Goal: Task Accomplishment & Management: Use online tool/utility

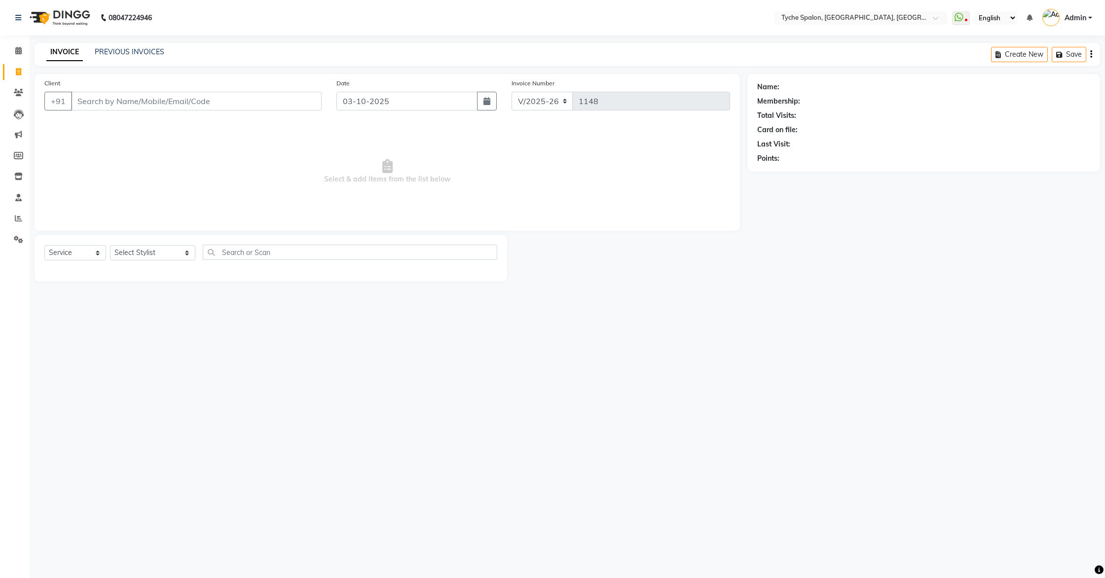
select select "6320"
select select "service"
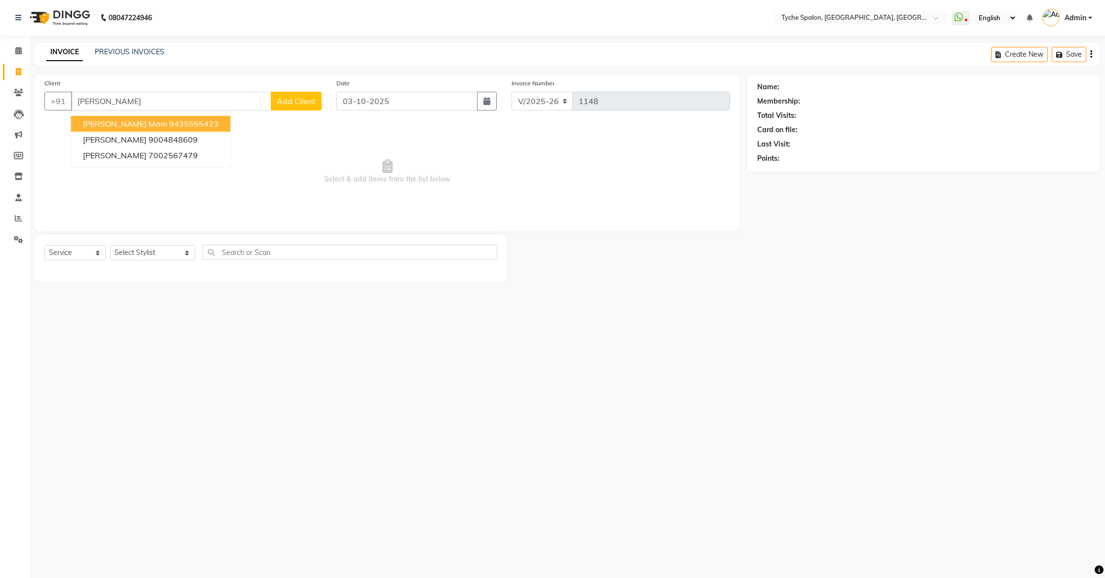
click at [169, 125] on ngb-highlight "9435555423" at bounding box center [193, 124] width 49 height 10
type input "9435555423"
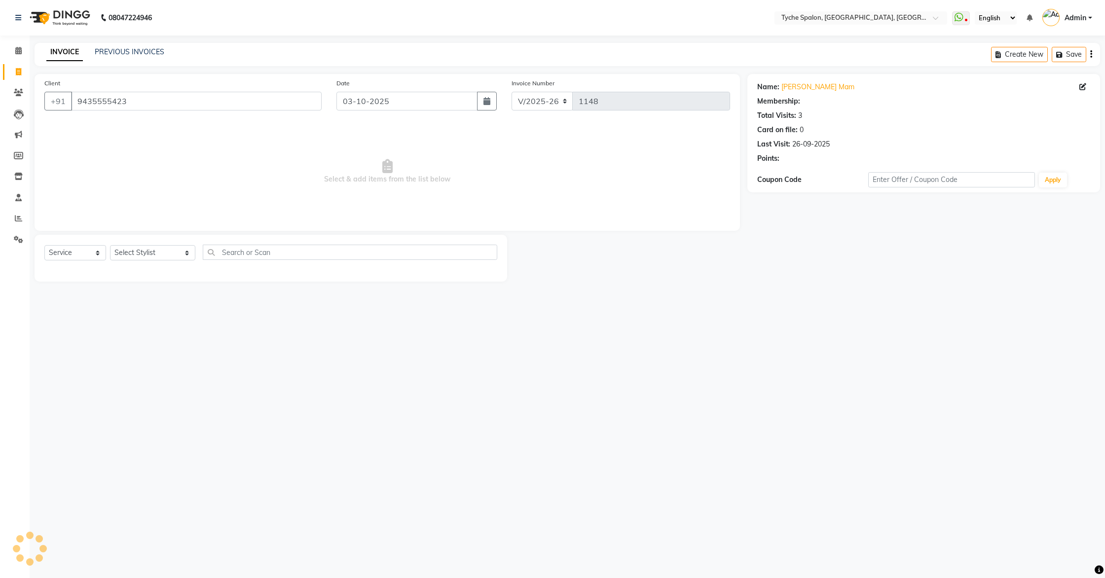
select select "1: Object"
click at [131, 262] on div "Select Service Product Membership Package Voucher Prepaid Gift Card Select Styl…" at bounding box center [270, 256] width 453 height 23
click at [129, 258] on select "Select Stylist [PERSON_NAME] [PERSON_NAME] [PERSON_NAME] [PERSON_NAME] [PERSON_…" at bounding box center [152, 252] width 85 height 15
select select "48422"
click at [110, 245] on select "Select Stylist [PERSON_NAME] [PERSON_NAME] [PERSON_NAME] [PERSON_NAME] [PERSON_…" at bounding box center [152, 252] width 85 height 15
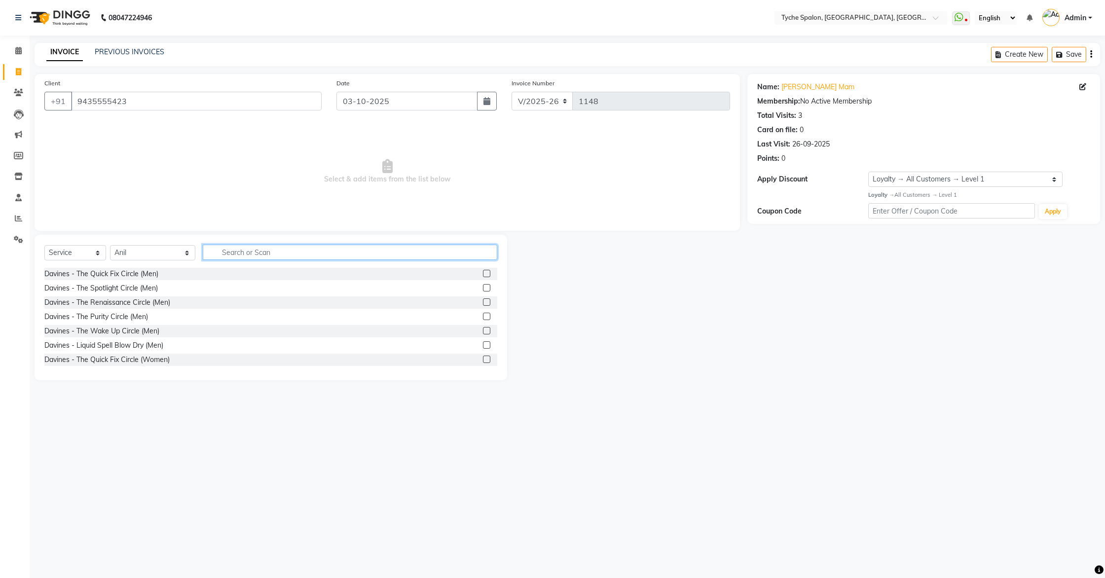
click at [203, 250] on input "text" at bounding box center [350, 252] width 295 height 15
type input "tyche"
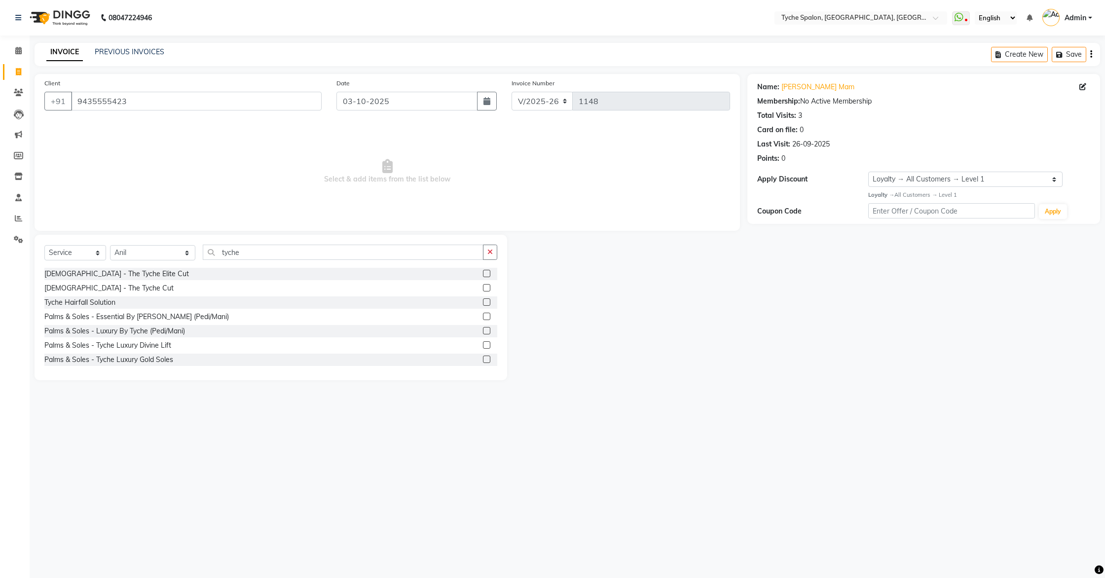
click at [485, 273] on label at bounding box center [486, 273] width 7 height 7
click at [485, 273] on input "checkbox" at bounding box center [486, 274] width 6 height 6
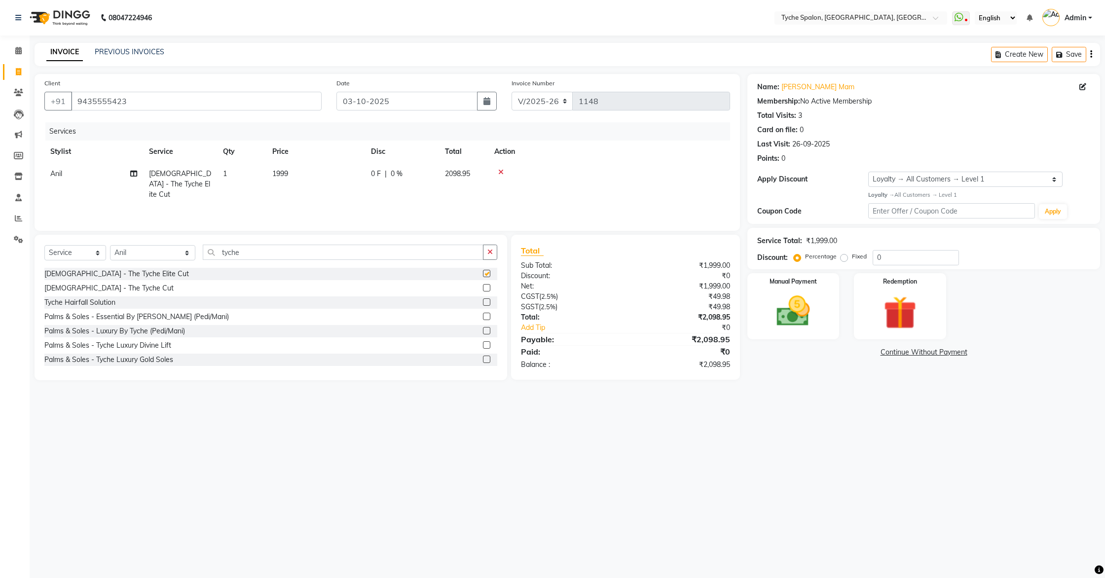
checkbox input "false"
click at [485, 287] on label at bounding box center [486, 287] width 7 height 7
click at [485, 287] on input "checkbox" at bounding box center [486, 288] width 6 height 6
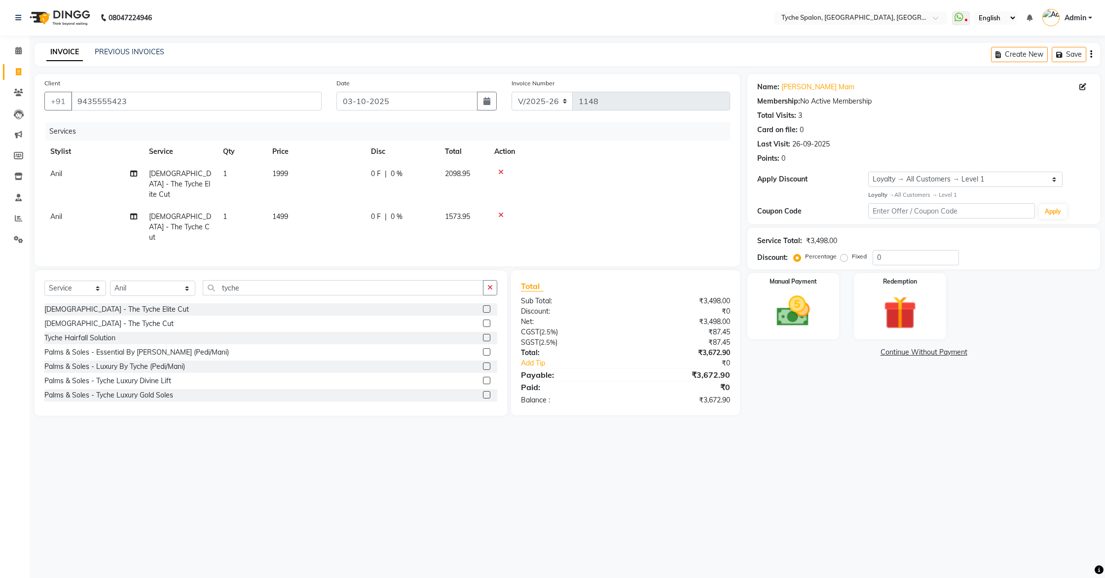
click at [501, 212] on icon at bounding box center [500, 215] width 5 height 7
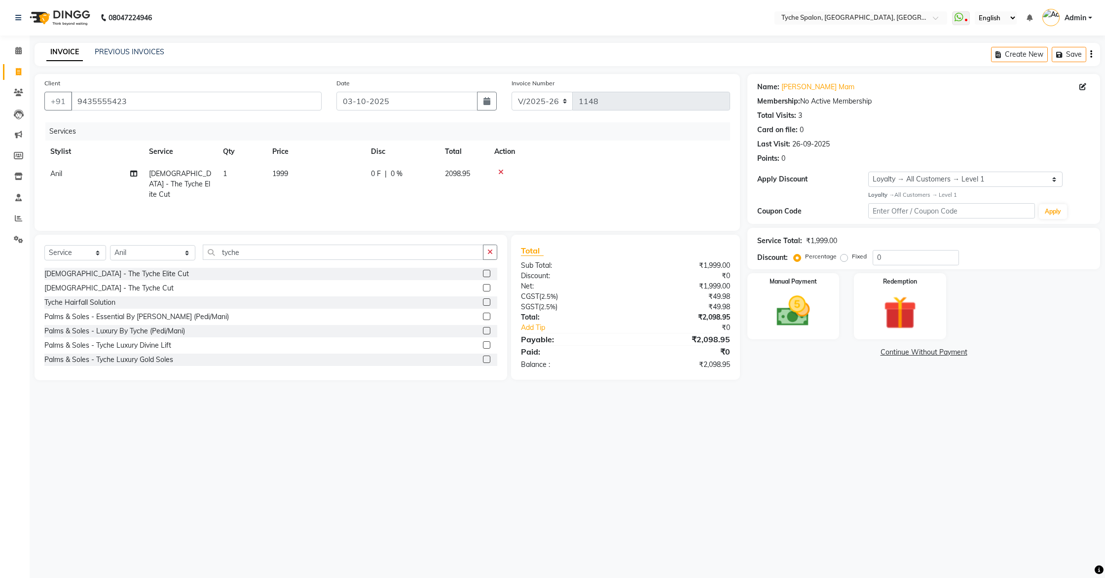
click at [487, 287] on label at bounding box center [486, 287] width 7 height 7
click at [487, 287] on input "checkbox" at bounding box center [486, 288] width 6 height 6
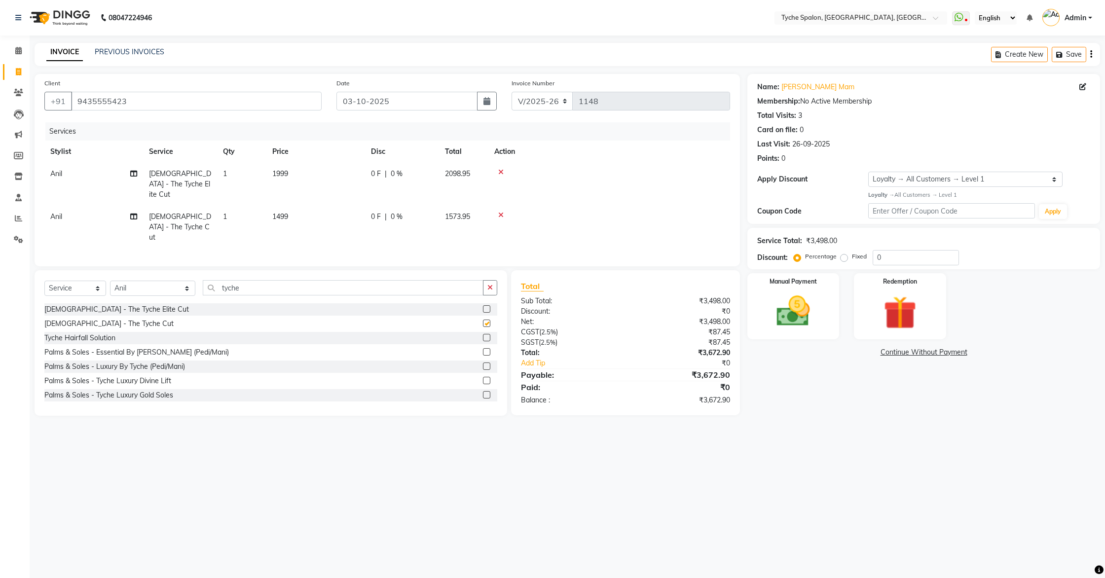
checkbox input "false"
click at [502, 212] on icon at bounding box center [500, 215] width 5 height 7
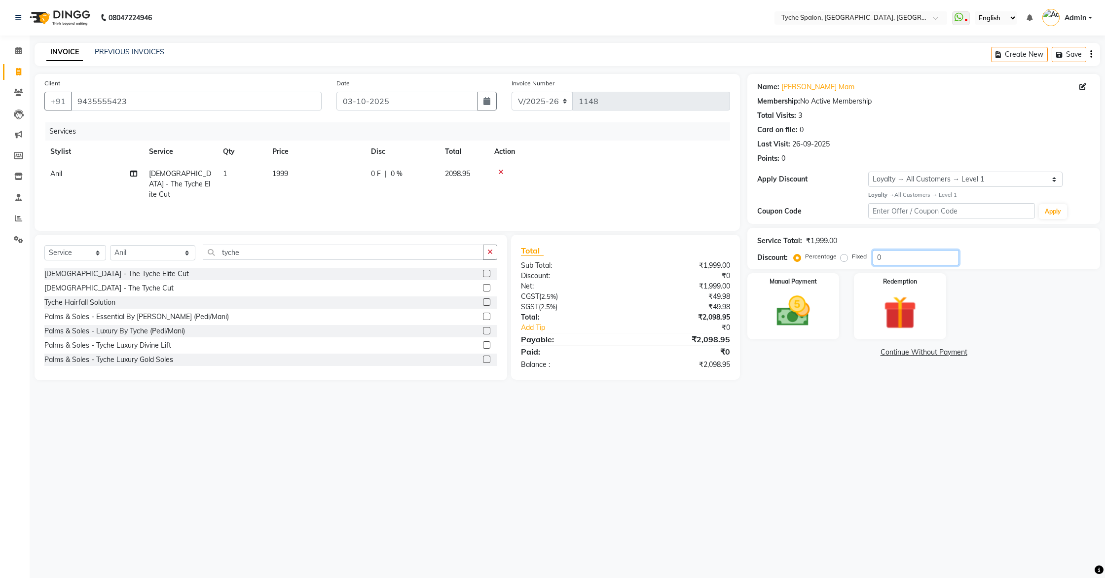
click at [888, 257] on input "0" at bounding box center [916, 257] width 86 height 15
type input "15"
click at [818, 306] on img at bounding box center [793, 311] width 56 height 40
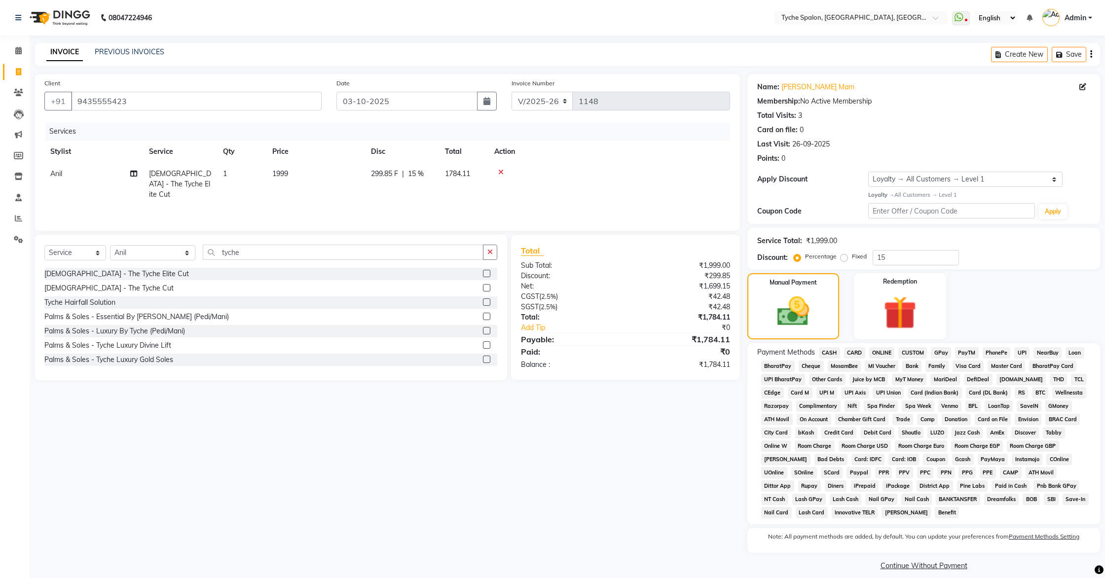
click at [942, 351] on span "GPay" at bounding box center [941, 352] width 20 height 11
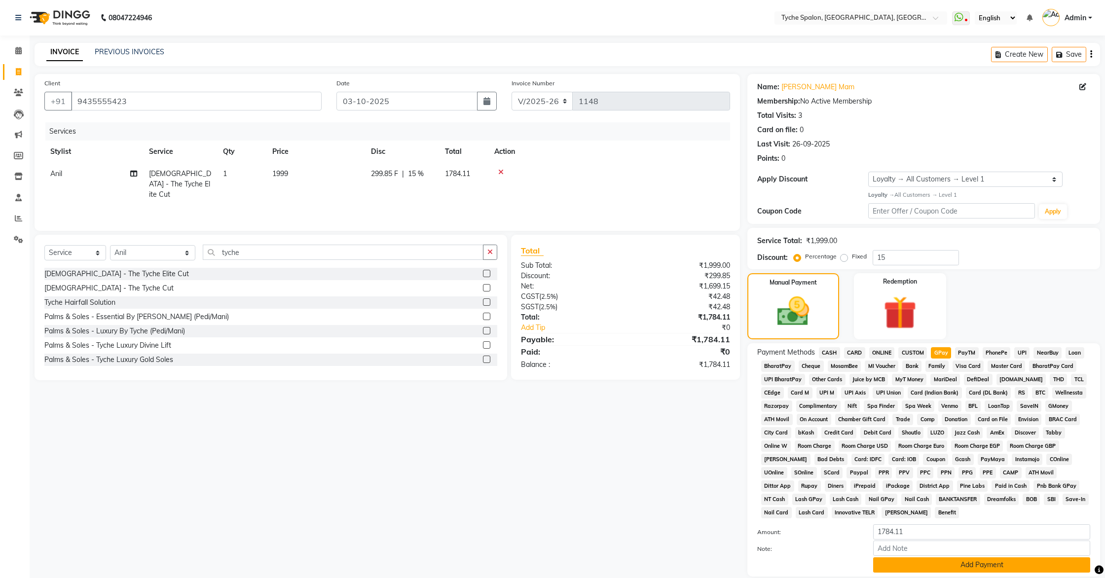
click at [997, 564] on button "Add Payment" at bounding box center [981, 564] width 217 height 15
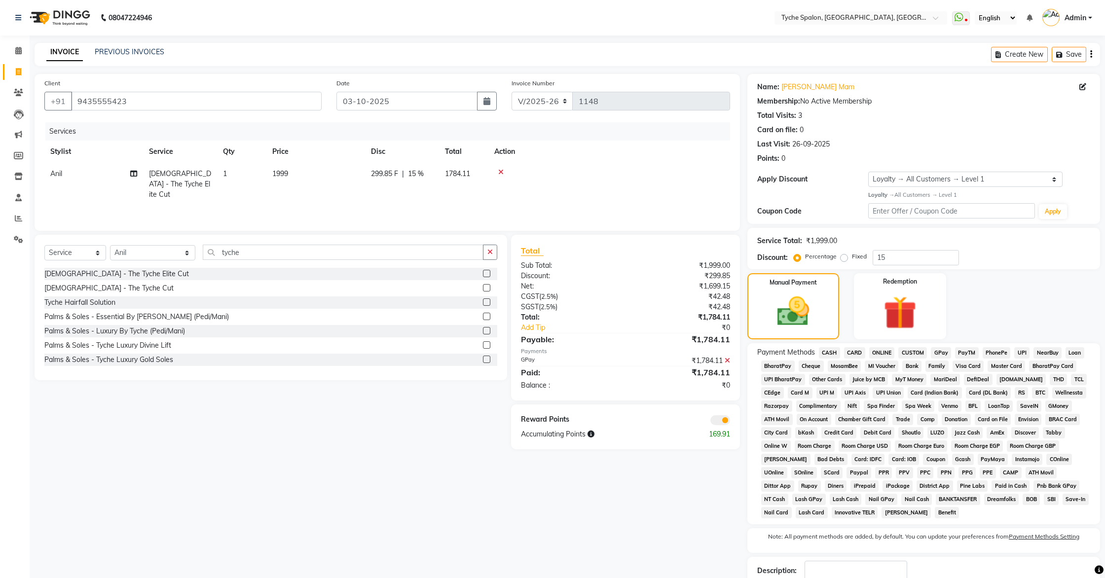
scroll to position [66, 0]
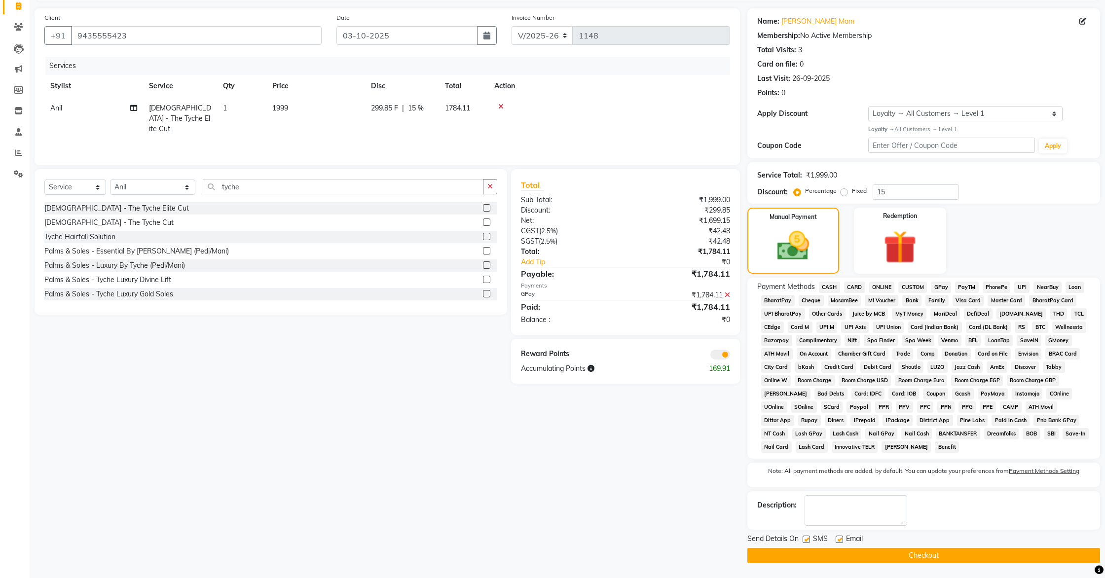
click at [925, 554] on button "Checkout" at bounding box center [923, 555] width 353 height 15
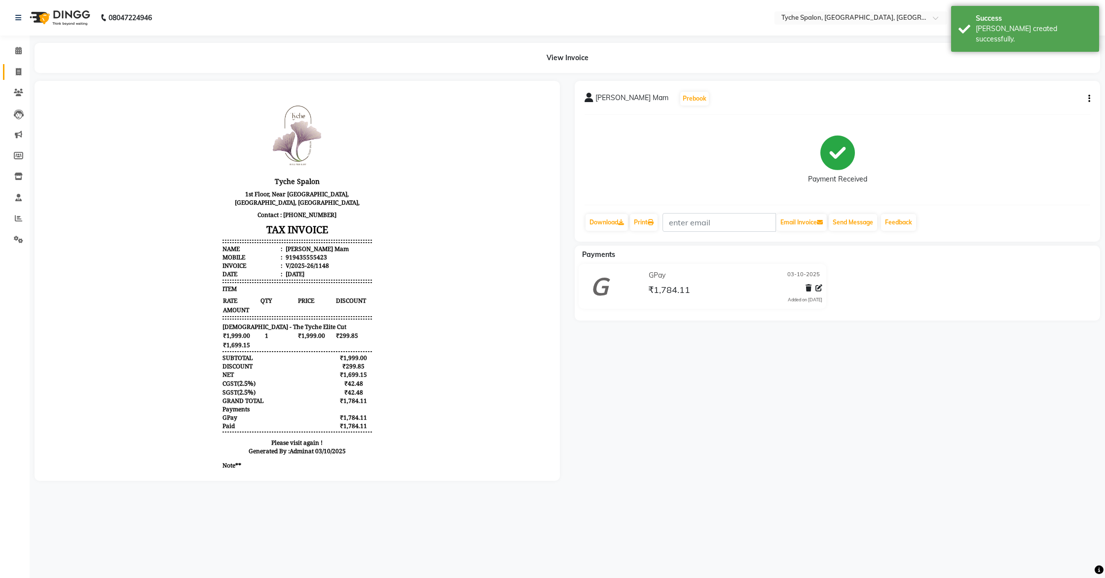
click at [7, 67] on link "Invoice" at bounding box center [15, 72] width 24 height 16
select select "service"
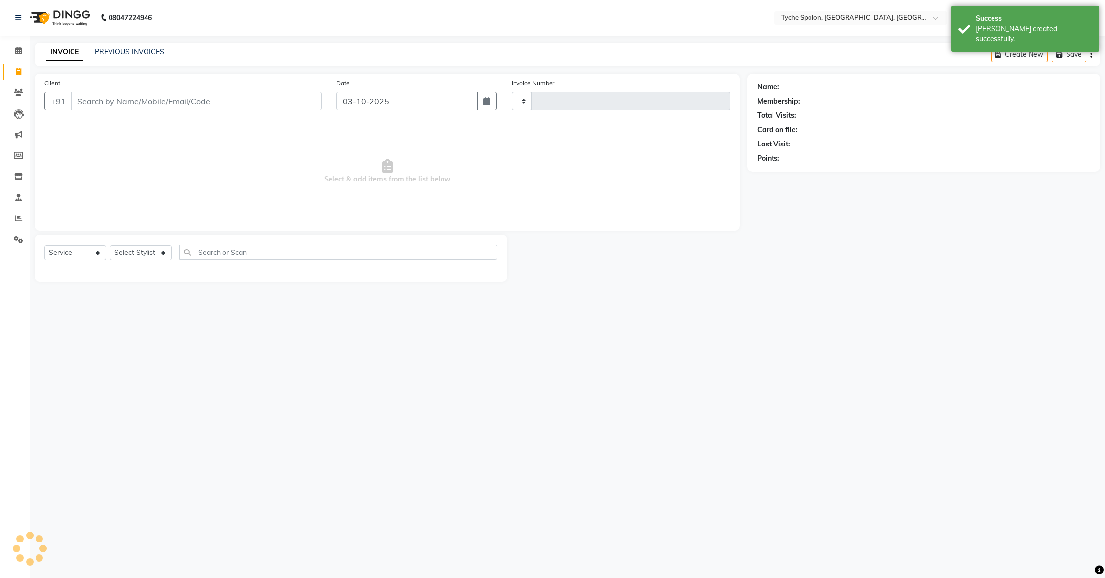
type input "1149"
select select "6320"
